Goal: Information Seeking & Learning: Understand process/instructions

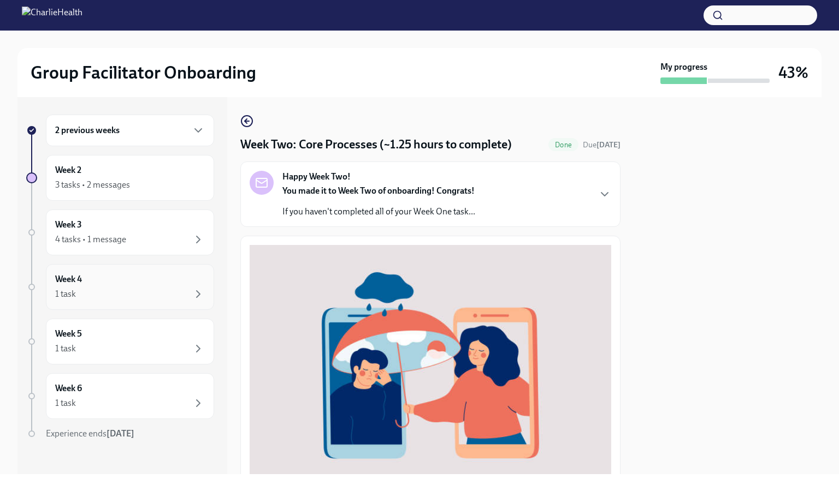
click at [125, 276] on div "Week 4 1 task" at bounding box center [130, 287] width 150 height 27
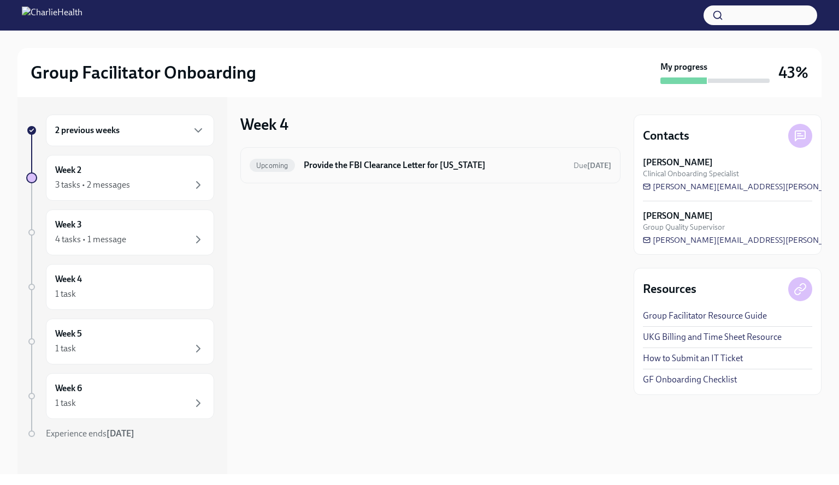
click at [414, 168] on h6 "Provide the FBI Clearance Letter for [US_STATE]" at bounding box center [434, 165] width 261 height 12
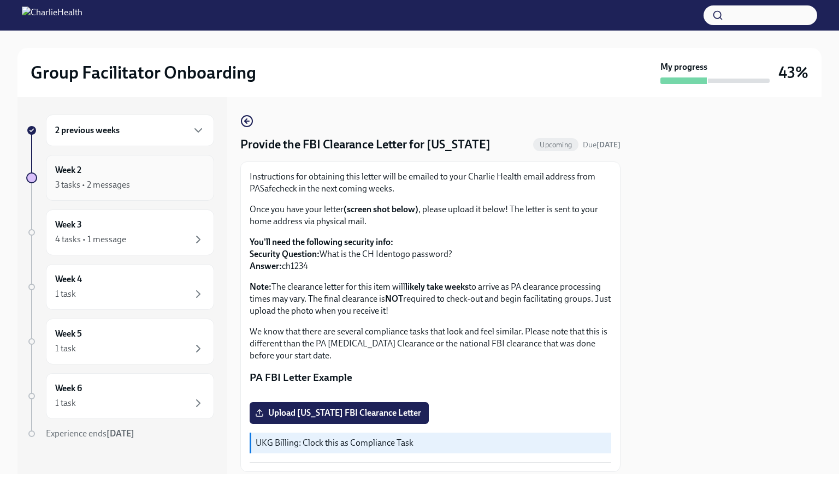
click at [130, 183] on div "3 tasks • 2 messages" at bounding box center [130, 185] width 150 height 13
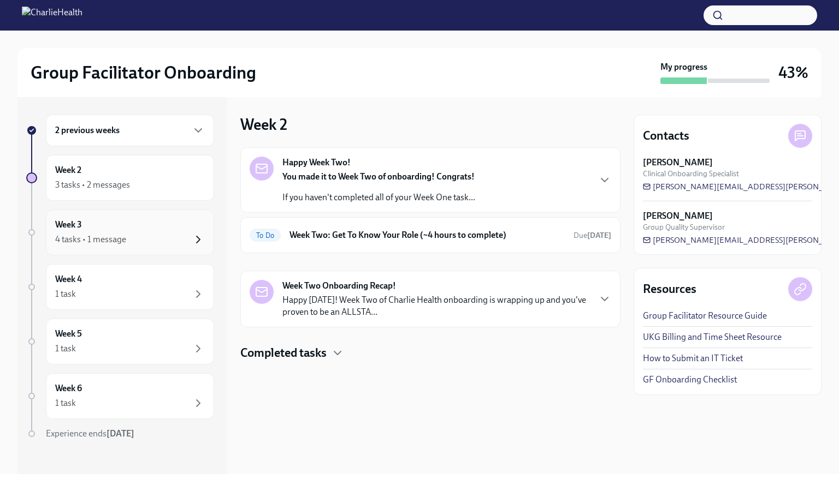
click at [197, 239] on icon "button" at bounding box center [198, 239] width 3 height 7
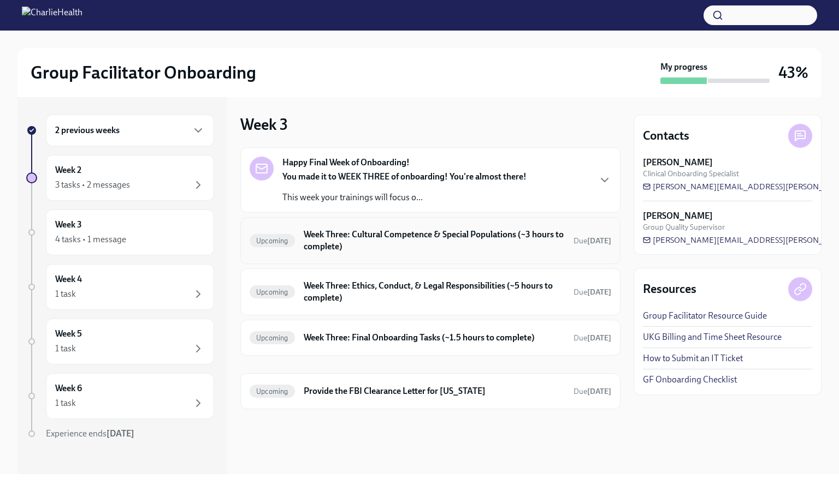
click at [465, 230] on h6 "Week Three: Cultural Competence & Special Populations (~3 hours to complete)" at bounding box center [434, 241] width 261 height 24
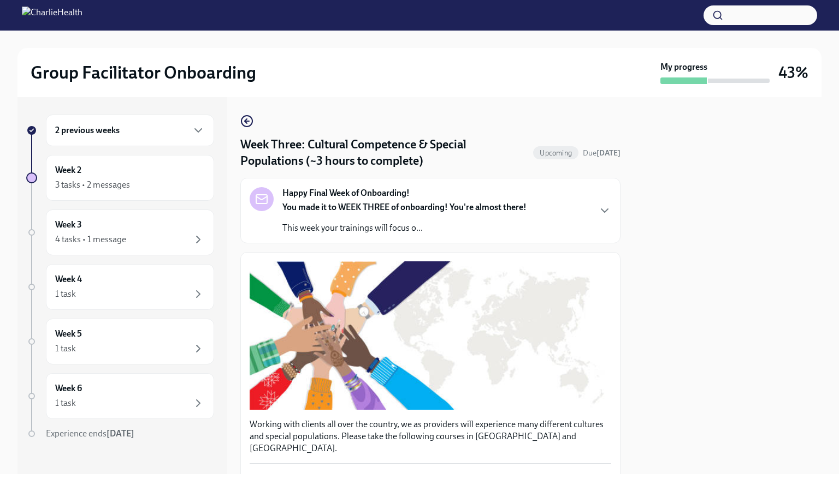
click at [430, 223] on p "This week your trainings will focus o..." at bounding box center [404, 228] width 244 height 12
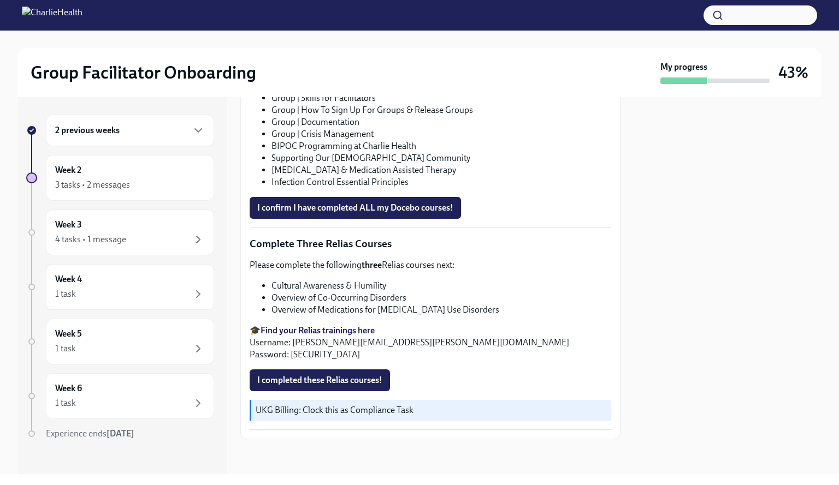
scroll to position [1200, 0]
click at [136, 224] on div "Week 3 4 tasks • 1 message" at bounding box center [130, 232] width 150 height 27
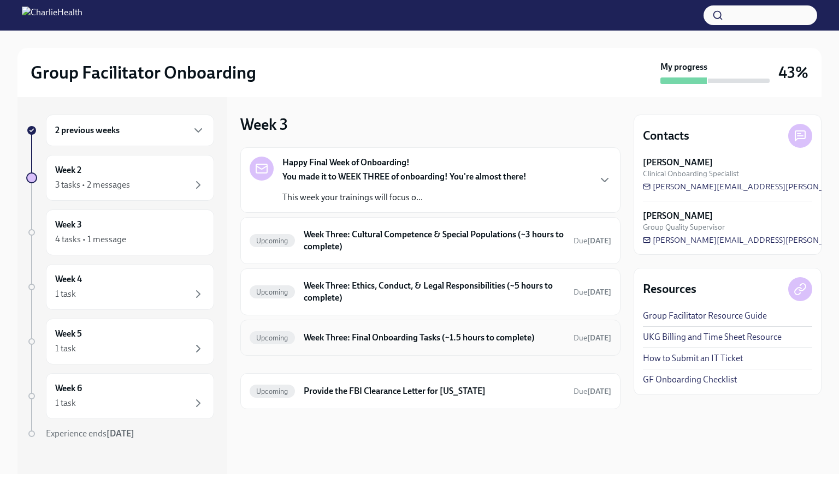
click at [382, 339] on h6 "Week Three: Final Onboarding Tasks (~1.5 hours to complete)" at bounding box center [434, 338] width 261 height 12
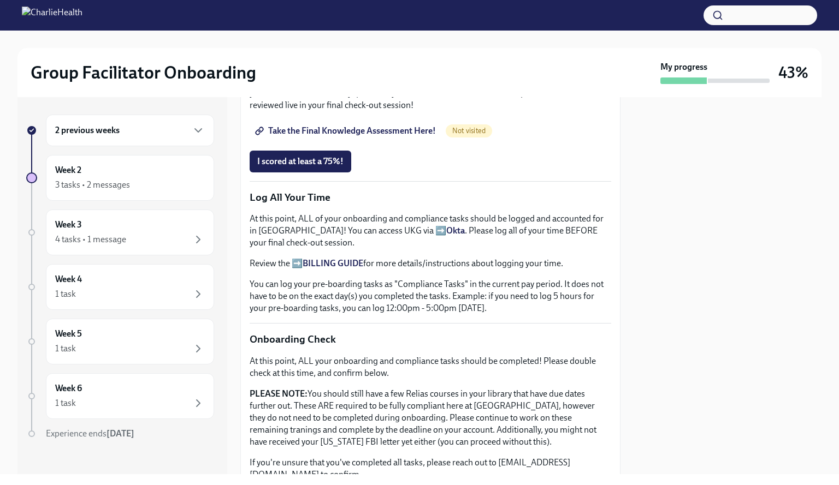
scroll to position [668, 0]
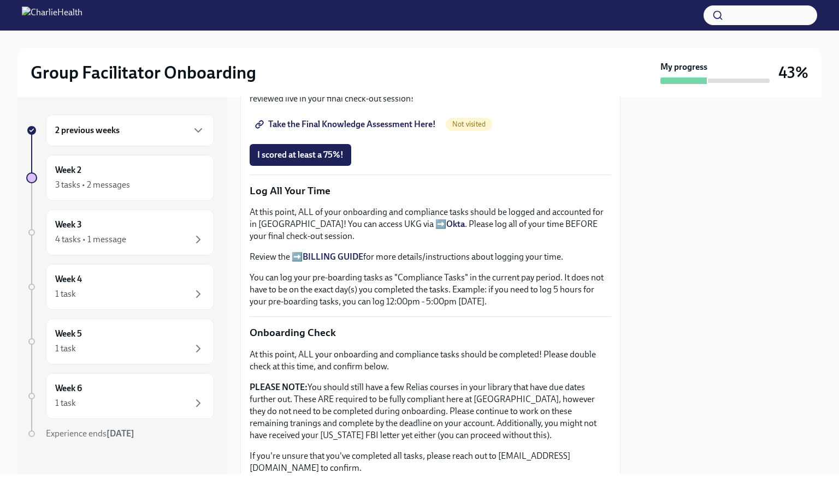
click at [490, 254] on p "Review the ➡️ BILLING GUIDE for more details/instructions about logging your ti…" at bounding box center [431, 257] width 362 height 12
click at [356, 252] on strong "BILLING GUIDE" at bounding box center [333, 257] width 61 height 10
